Goal: Complete application form

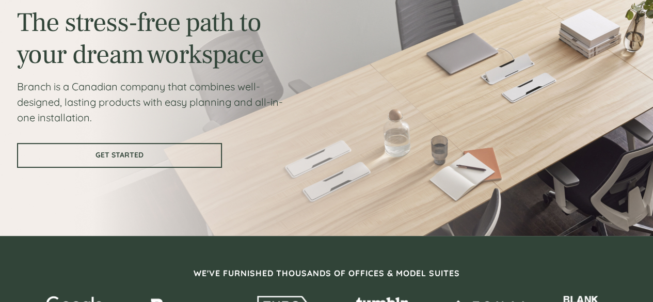
click at [153, 166] on link "GET STARTED" at bounding box center [119, 155] width 205 height 25
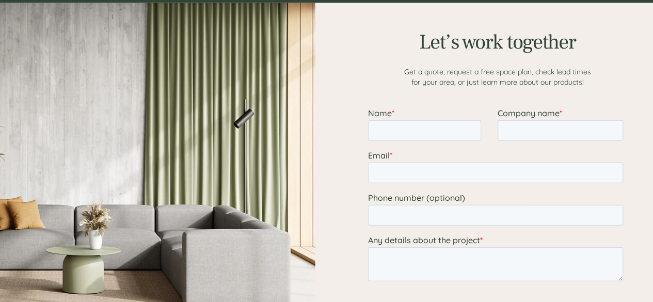
scroll to position [1290, 0]
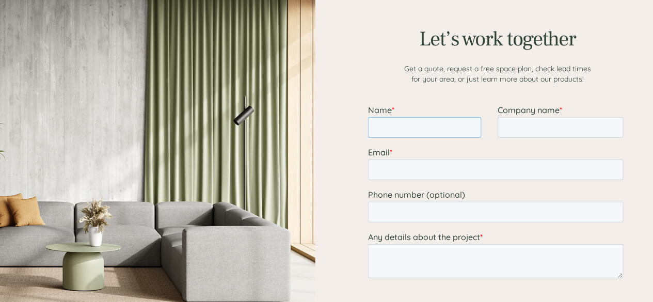
click at [393, 122] on input "Name *" at bounding box center [424, 127] width 113 height 21
type input "[PERSON_NAME] [PERSON_NAME]"
type input "2E Fortune Inc."
click at [501, 170] on input "Email *" at bounding box center [495, 170] width 255 height 21
type input "[EMAIL_ADDRESS][DOMAIN_NAME]"
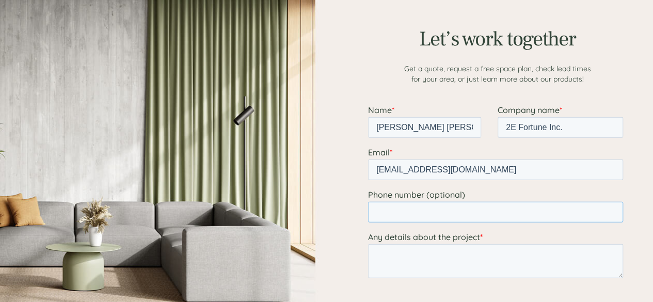
click at [453, 209] on input "Phone number (optional)" at bounding box center [495, 212] width 255 height 21
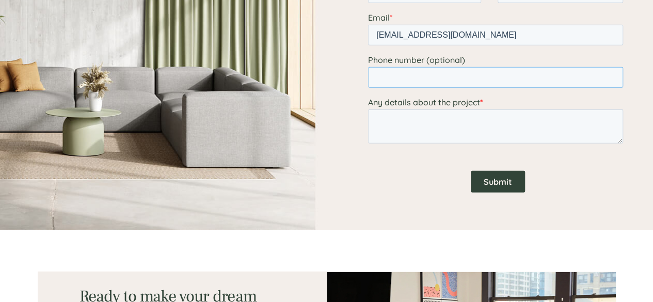
scroll to position [1428, 0]
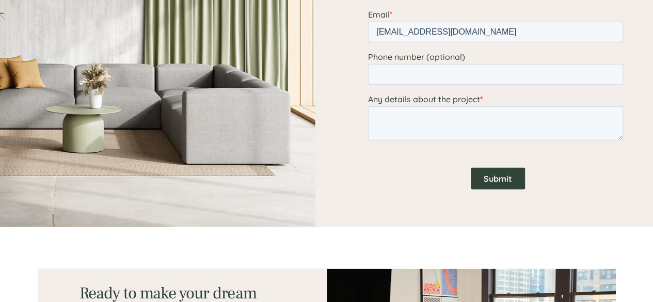
click at [504, 178] on input "Submit" at bounding box center [497, 179] width 54 height 22
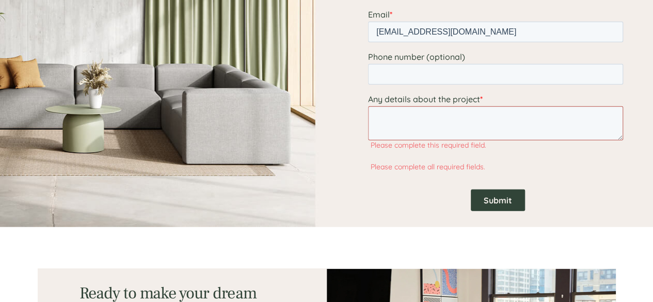
click at [459, 132] on textarea "Any details about the project *" at bounding box center [495, 123] width 255 height 34
click at [459, 133] on textarea "Any details about the project *" at bounding box center [495, 123] width 255 height 34
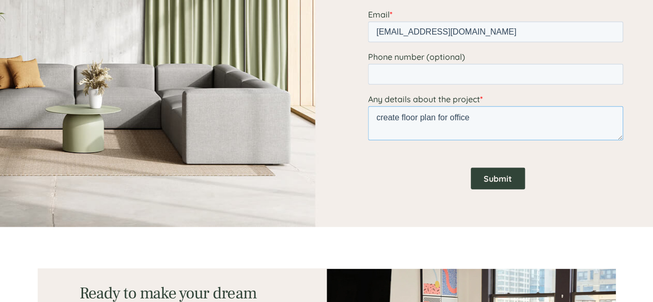
type textarea "create floor plan for office"
click at [488, 177] on input "Submit" at bounding box center [497, 179] width 54 height 22
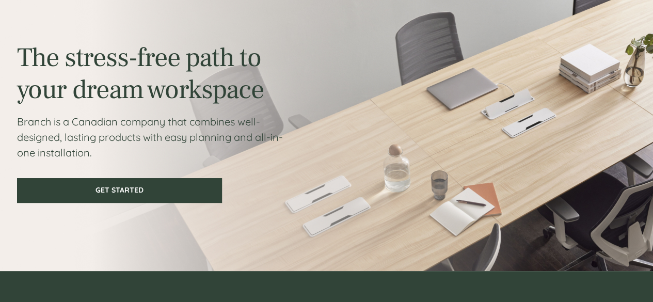
scroll to position [0, 0]
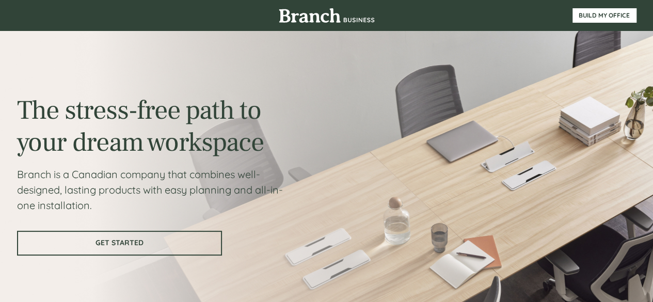
click at [184, 241] on span "GET STARTED" at bounding box center [119, 243] width 203 height 9
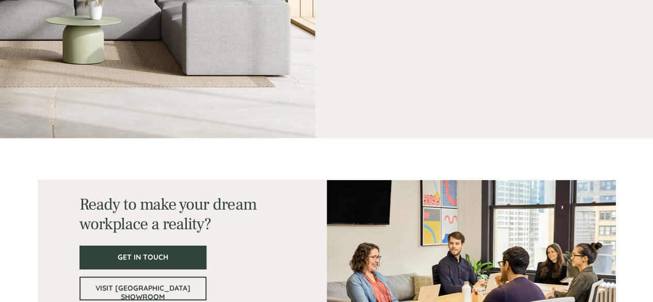
scroll to position [1574, 0]
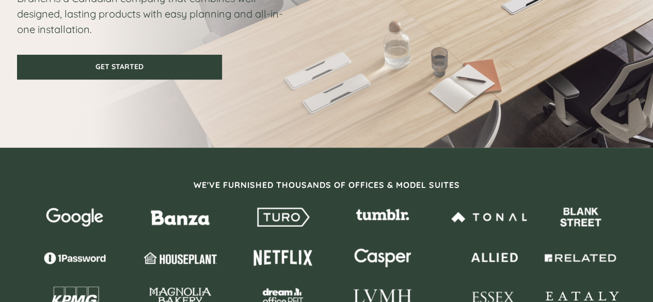
scroll to position [127, 0]
